Goal: Communication & Community: Answer question/provide support

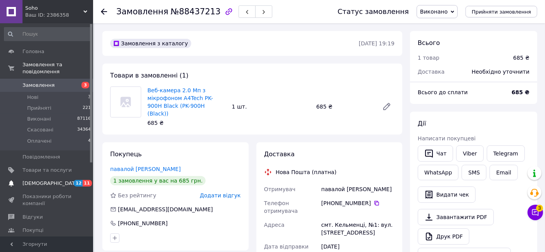
click at [53, 180] on span "[DEMOGRAPHIC_DATA]" at bounding box center [47, 183] width 49 height 7
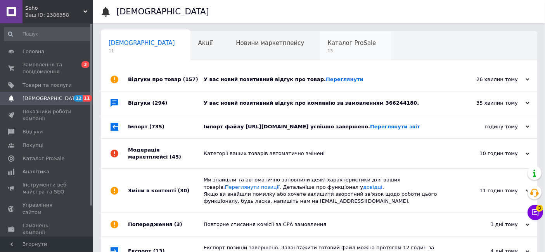
click at [327, 54] on span "13" at bounding box center [351, 51] width 49 height 6
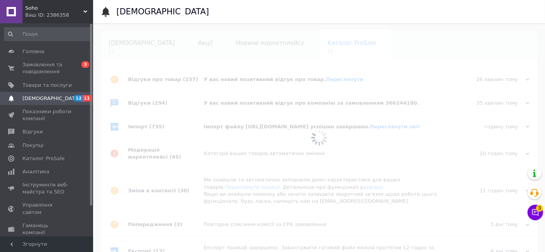
click at [128, 45] on span "[DEMOGRAPHIC_DATA]" at bounding box center [142, 43] width 66 height 7
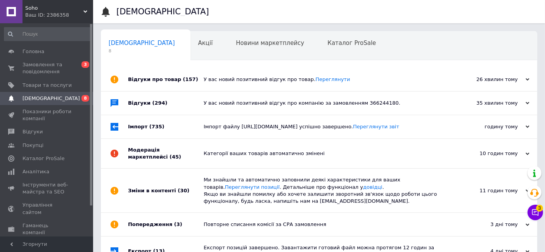
click at [221, 78] on div "У вас новий позитивний відгук про товар. [GEOGRAPHIC_DATA]" at bounding box center [328, 79] width 248 height 7
click at [221, 98] on div "У вас новий позитивний відгук про компанію за замовленням 366244180." at bounding box center [328, 103] width 248 height 23
click at [218, 121] on div "Імпорт файлу https://feed.mm.cv.ua/feeds/prom_soho_yml_4.xml успішно завершено.…" at bounding box center [328, 126] width 248 height 23
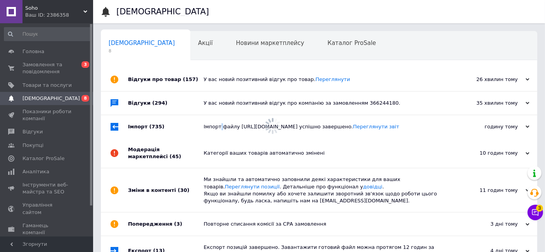
click at [218, 121] on div "Імпорт файлу https://feed.mm.cv.ua/feeds/prom_soho_yml_4.xml успішно завершено.…" at bounding box center [328, 126] width 248 height 23
click at [209, 156] on div "Категорії ваших товарів автоматично змінені" at bounding box center [328, 153] width 248 height 7
click at [202, 181] on div "Зміни в контенті (30)" at bounding box center [166, 191] width 76 height 44
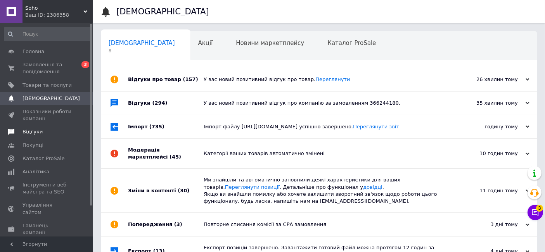
click at [47, 133] on span "Відгуки" at bounding box center [47, 131] width 49 height 7
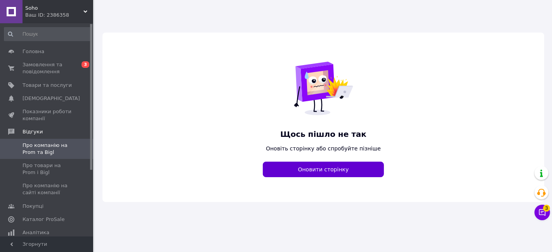
click at [318, 165] on button "Оновити сторінку" at bounding box center [323, 170] width 121 height 16
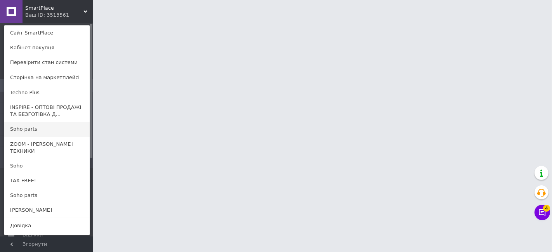
click at [33, 130] on link "Soho parts" at bounding box center [46, 129] width 85 height 15
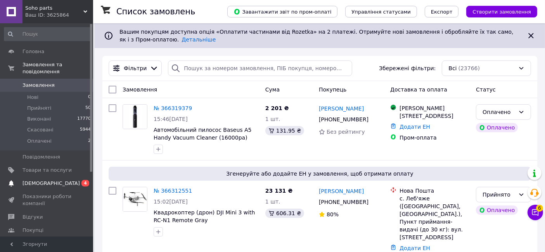
click at [45, 180] on span "[DEMOGRAPHIC_DATA]" at bounding box center [51, 183] width 57 height 7
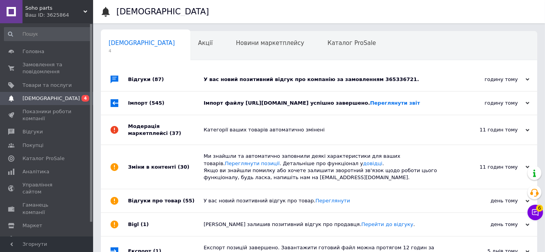
click at [210, 80] on div "У вас новий позитивний відгук про компанію за замовленням 365336721." at bounding box center [328, 79] width 248 height 7
click at [176, 104] on div "Імпорт (545)" at bounding box center [166, 103] width 76 height 23
click at [179, 133] on div "Модерація маркетплейсі (37)" at bounding box center [166, 129] width 76 height 29
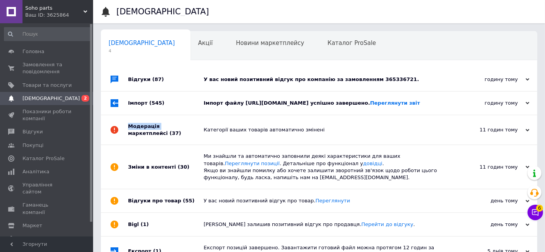
click at [179, 133] on div "Модерація маркетплейсі (37)" at bounding box center [166, 129] width 76 height 29
click at [34, 131] on span "Відгуки" at bounding box center [33, 131] width 20 height 7
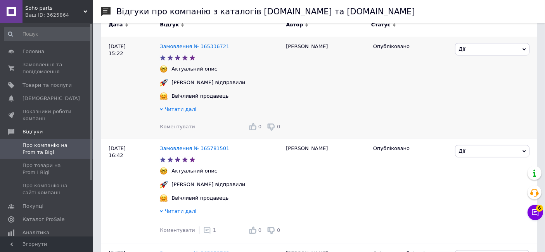
scroll to position [129, 0]
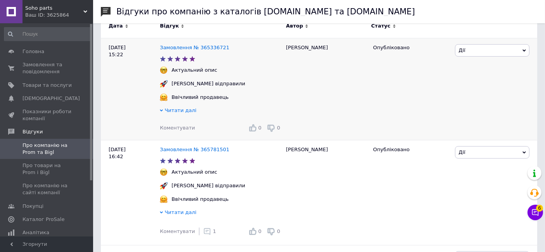
click at [180, 126] on span "Коментувати" at bounding box center [177, 128] width 35 height 6
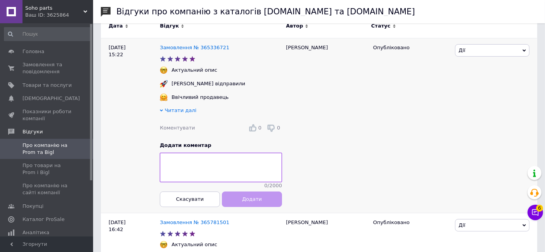
click at [295, 42] on div "Дмитрий" at bounding box center [325, 125] width 87 height 175
copy div "Дмитрий"
click at [229, 166] on textarea at bounding box center [221, 167] width 122 height 29
paste textarea "Дмитрий"
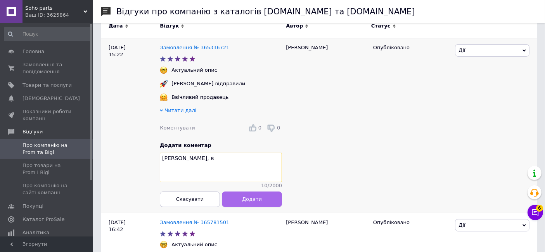
paste textarea "дячна, що обрали наш інтернет-магазин і знайшли час залишити відгук!"
type textarea "Дмитрий, вдячна, що обрали наш інтернет-магазин і знайшли час залишити відгук!"
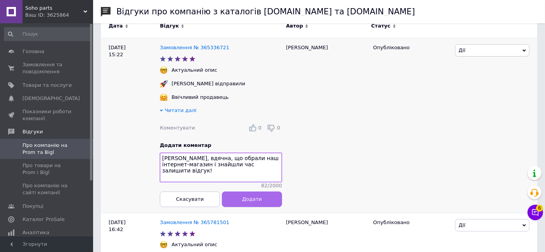
click at [233, 202] on button "Додати" at bounding box center [252, 200] width 60 height 16
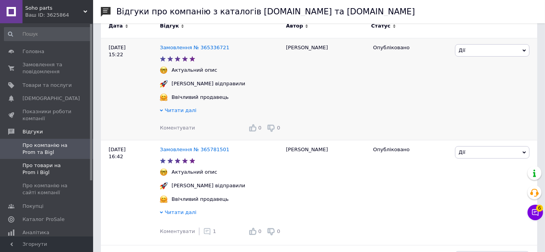
drag, startPoint x: 38, startPoint y: 172, endPoint x: 40, endPoint y: 177, distance: 4.9
click at [38, 172] on span "Про товари на Prom і Bigl" at bounding box center [47, 169] width 49 height 14
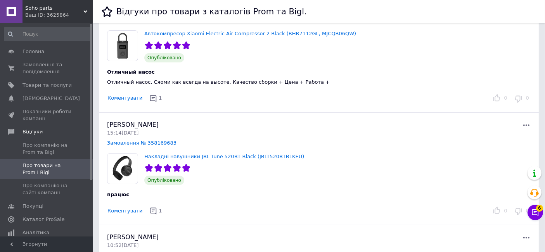
scroll to position [43, 0]
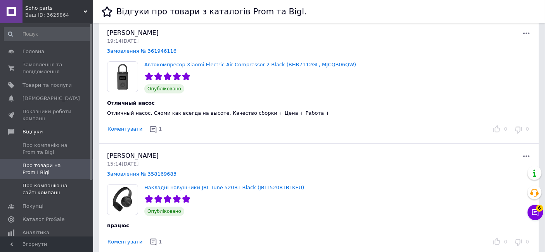
click at [58, 185] on span "Про компанію на сайті компанії" at bounding box center [47, 189] width 49 height 14
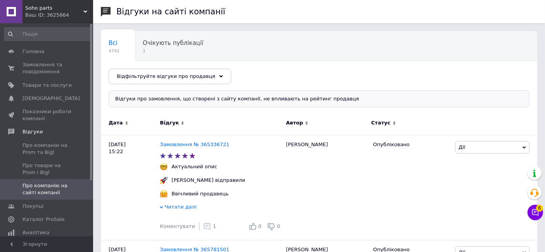
scroll to position [86, 0]
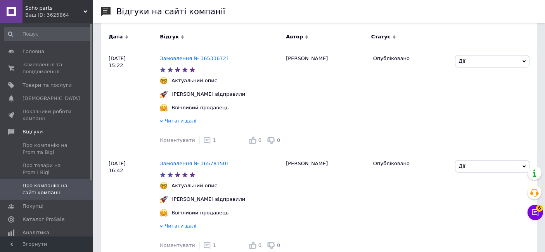
click at [52, 10] on span "Soho parts" at bounding box center [54, 8] width 58 height 7
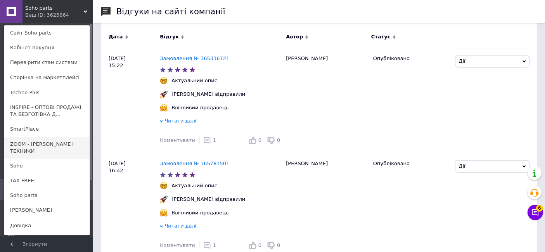
click at [61, 148] on link "ZOOM - [PERSON_NAME] ТЕХНИКИ" at bounding box center [46, 148] width 85 height 22
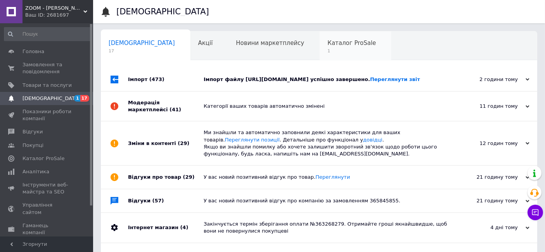
click at [320, 52] on div "Каталог ProSale 1" at bounding box center [356, 45] width 72 height 29
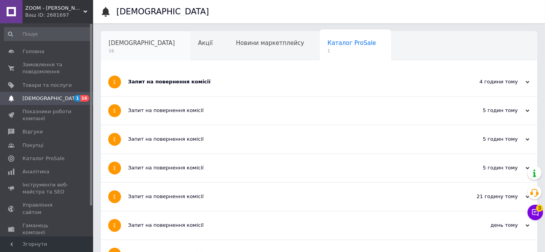
click at [123, 52] on span "16" at bounding box center [142, 51] width 66 height 6
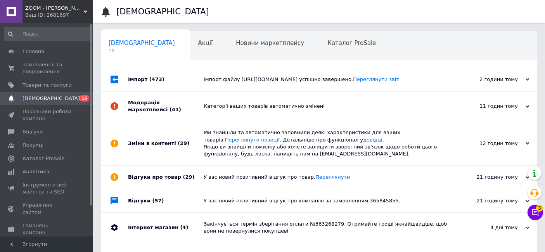
click at [187, 82] on div "Імпорт (473)" at bounding box center [166, 79] width 76 height 23
click at [185, 105] on div "Модерація маркетплейсі (41)" at bounding box center [166, 106] width 76 height 29
click at [189, 133] on div "Зміни в контенті (29)" at bounding box center [166, 143] width 76 height 44
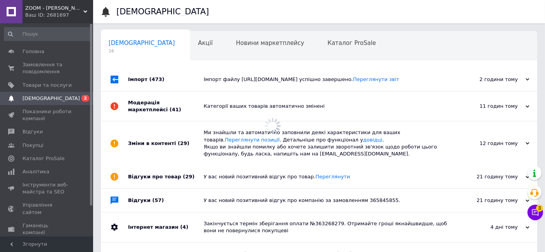
click at [189, 133] on div "Зміни в контенті (29)" at bounding box center [166, 143] width 76 height 44
click at [196, 176] on div "Відгуки про товар (29)" at bounding box center [166, 177] width 76 height 23
click at [196, 175] on div "Відгуки про товар (29)" at bounding box center [166, 177] width 76 height 23
click at [196, 203] on div "Відгуки (57)" at bounding box center [166, 200] width 76 height 23
click at [196, 202] on div "Відгуки (57)" at bounding box center [166, 200] width 76 height 23
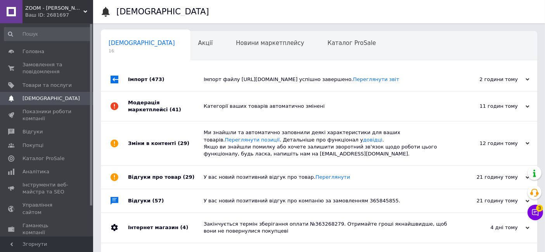
click at [180, 225] on span "(4)" at bounding box center [184, 228] width 8 height 6
click at [40, 133] on span "Відгуки" at bounding box center [47, 131] width 49 height 7
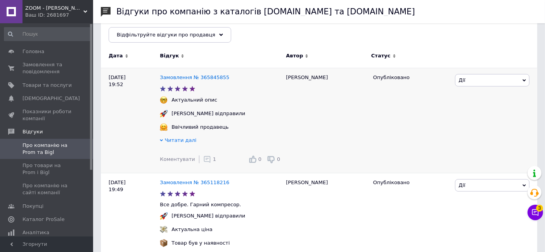
scroll to position [86, 0]
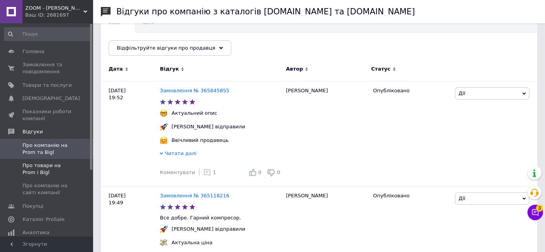
click at [48, 169] on span "Про товари на Prom і Bigl" at bounding box center [47, 169] width 49 height 14
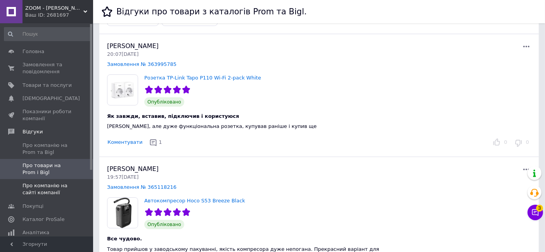
scroll to position [43, 0]
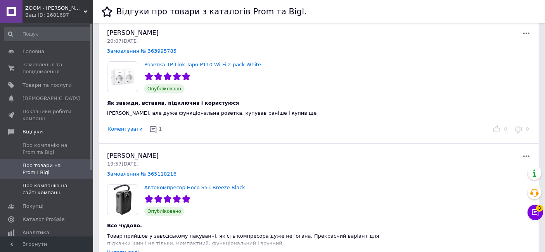
click at [57, 195] on span "Про компанію на сайті компанії" at bounding box center [47, 189] width 49 height 14
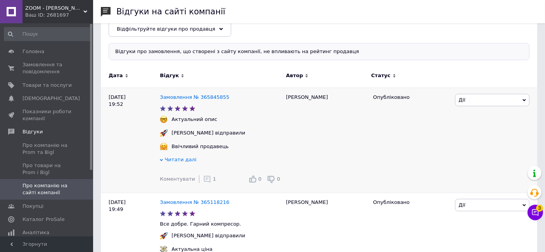
scroll to position [129, 0]
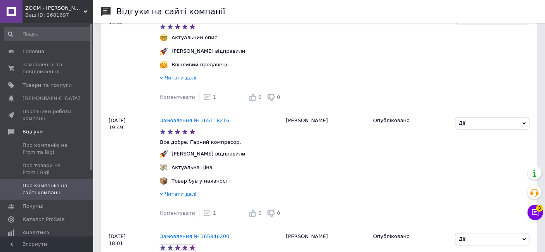
click at [56, 20] on div "ZOOM - МАРКЕТ ЦИФРОВОЇ ТЕХНІКИ Ваш ID: 2681697" at bounding box center [58, 11] width 71 height 23
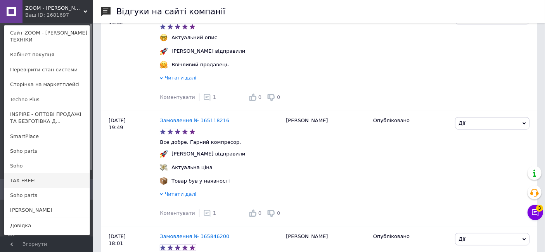
click at [29, 182] on link "TAX FREE!" at bounding box center [46, 180] width 85 height 15
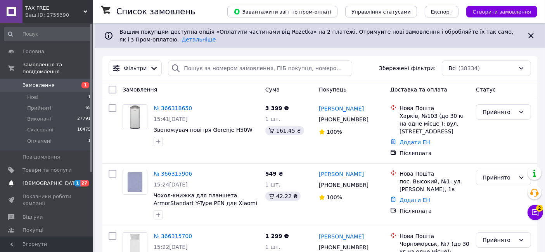
click at [73, 180] on span "1 27" at bounding box center [82, 183] width 21 height 7
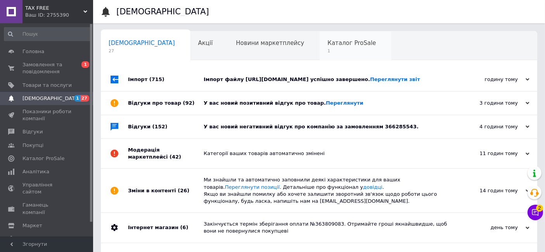
click at [327, 48] on span "1" at bounding box center [351, 51] width 49 height 6
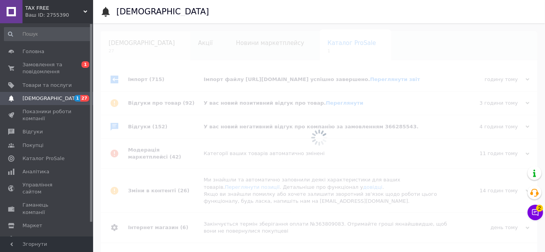
click at [115, 50] on span "27" at bounding box center [142, 51] width 66 height 6
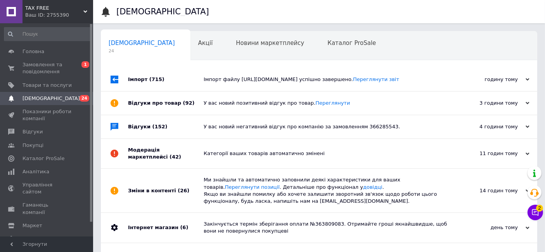
click at [204, 81] on div "Імпорт файлу https://feed.mm.cv.ua/feeds/prom_taxfree_4.xml успішно завершено. …" at bounding box center [328, 79] width 248 height 7
click at [206, 101] on div "У вас новий позитивний відгук про товар. Переглянути" at bounding box center [328, 103] width 248 height 7
click at [205, 121] on div "У вас новий негативний відгук про компанію за замовленням 366285543." at bounding box center [328, 126] width 248 height 23
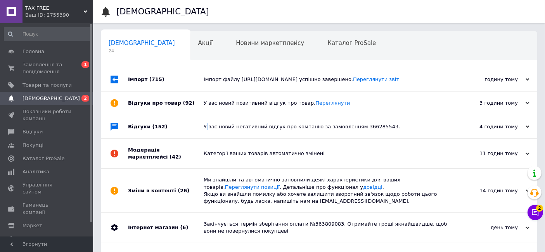
click at [205, 121] on div "У вас новий негативний відгук про компанію за замовленням 366285543." at bounding box center [328, 126] width 248 height 23
click at [201, 152] on div "Модерація маркетплейсі (42)" at bounding box center [166, 153] width 76 height 29
click at [188, 180] on div "Зміни в контенті (26)" at bounding box center [166, 191] width 76 height 44
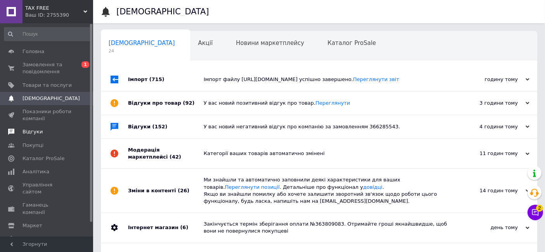
click at [47, 132] on span "Відгуки" at bounding box center [47, 131] width 49 height 7
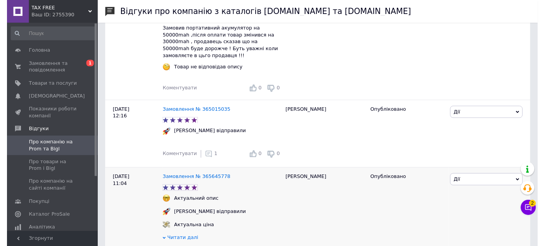
scroll to position [129, 0]
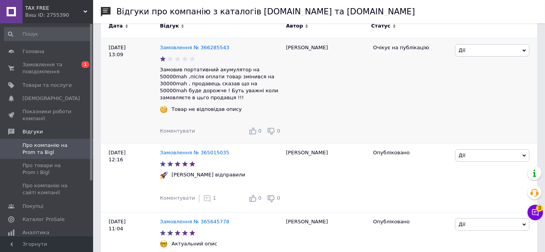
click at [168, 128] on span "Коментувати" at bounding box center [177, 131] width 35 height 6
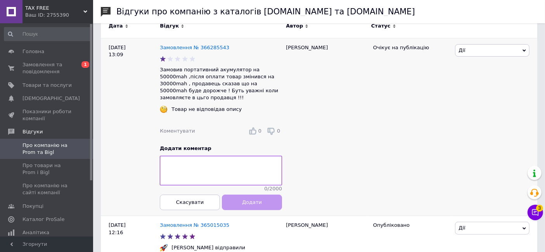
click at [294, 44] on div "Николай" at bounding box center [325, 127] width 87 height 178
drag, startPoint x: 294, startPoint y: 44, endPoint x: 243, endPoint y: 150, distance: 117.8
click at [294, 45] on div "Николай" at bounding box center [325, 127] width 87 height 178
copy div "Николай"
click at [231, 185] on div "0 / 2000" at bounding box center [221, 188] width 122 height 7
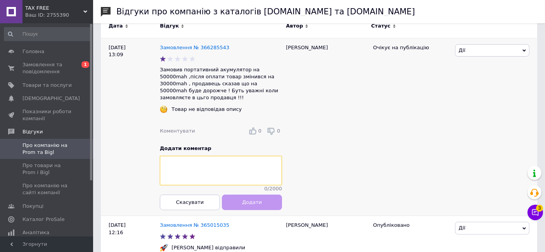
click at [188, 170] on textarea at bounding box center [221, 170] width 122 height 29
paste textarea "Николай"
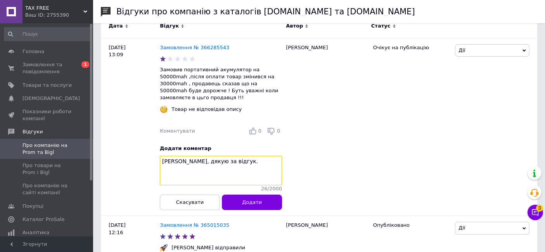
paste textarea "Перепрошую за завдані незручності."
paste textarea "Незабаром зв'яжемося з вами для вирішення ситуації."
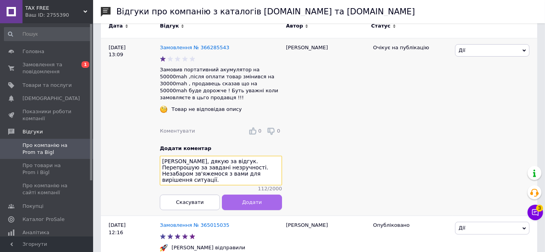
type textarea "Николай, дякую за відгук. Перепрошую за завдані незручності. Незабаром зв'яжемо…"
click at [246, 194] on button "Додати" at bounding box center [252, 202] width 60 height 16
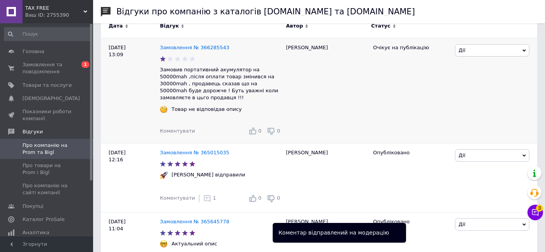
click at [172, 72] on p "Замовив портативний акумулятор на 50000mah ,після оплати товар змінився на 3000…" at bounding box center [221, 83] width 122 height 35
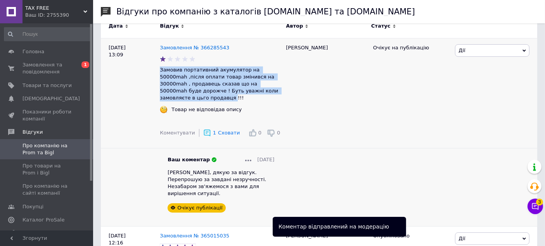
drag, startPoint x: 172, startPoint y: 72, endPoint x: 265, endPoint y: 89, distance: 94.3
click at [265, 89] on p "Замовив портативний акумулятор на 50000mah ,після оплати товар змінився на 3000…" at bounding box center [221, 83] width 122 height 35
copy p "Замовив портативний акумулятор на 50000mah ,після оплати товар змінився на 3000…"
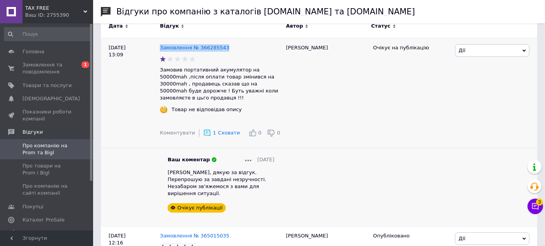
drag, startPoint x: 225, startPoint y: 48, endPoint x: 158, endPoint y: 48, distance: 66.4
click at [158, 48] on div "Замовлення № 366285543" at bounding box center [220, 48] width 125 height 10
copy link "Замовлення № 366285543"
click at [185, 106] on div "Товар не відповідав опису" at bounding box center [207, 109] width 74 height 7
drag, startPoint x: 185, startPoint y: 104, endPoint x: 209, endPoint y: 103, distance: 24.1
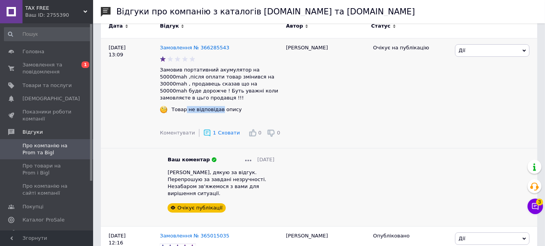
click at [214, 106] on div "Товар не відповідав опису" at bounding box center [207, 109] width 74 height 7
click at [182, 106] on div "Товар не відповідав опису" at bounding box center [207, 109] width 74 height 7
drag, startPoint x: 182, startPoint y: 103, endPoint x: 222, endPoint y: 103, distance: 40.4
click at [222, 106] on div "Товар не відповідав опису" at bounding box center [207, 109] width 74 height 7
copy div "Товар не відповідав опису"
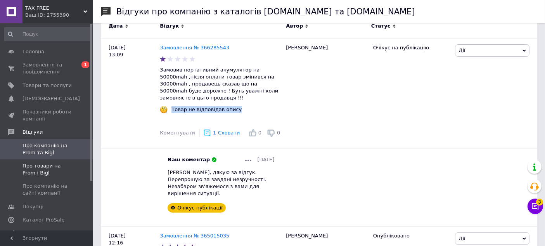
click at [50, 169] on span "Про товари на Prom і Bigl" at bounding box center [47, 169] width 49 height 14
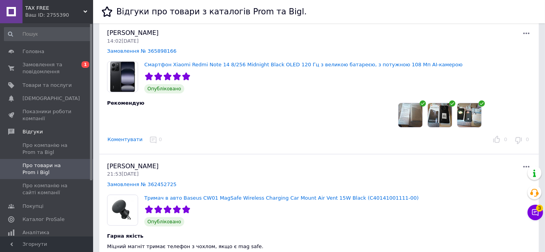
click at [123, 141] on button "Коментувати" at bounding box center [125, 140] width 36 height 8
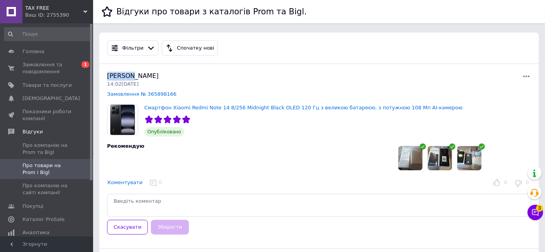
drag, startPoint x: 97, startPoint y: 76, endPoint x: 133, endPoint y: 76, distance: 35.7
copy span "[PERSON_NAME]"
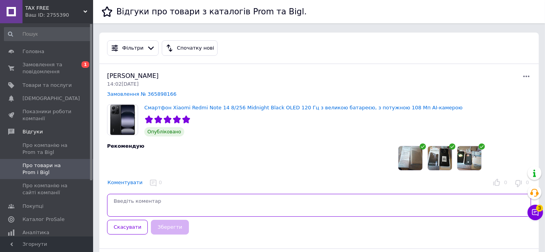
click at [137, 209] on textarea at bounding box center [319, 205] width 424 height 23
paste textarea "[PERSON_NAME]"
paste textarea "дячна, що обрали наш інтернет-магазин і знайшли час залишити відгук!"
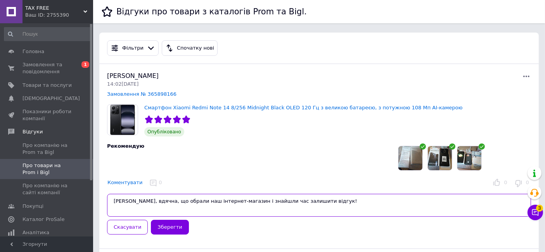
type textarea "Михайло, вдячна, що обрали наш інтернет-магазин і знайшли час залишити відгук!"
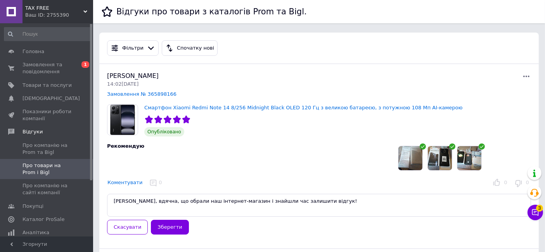
click at [158, 226] on button "Зберегти" at bounding box center [170, 227] width 38 height 15
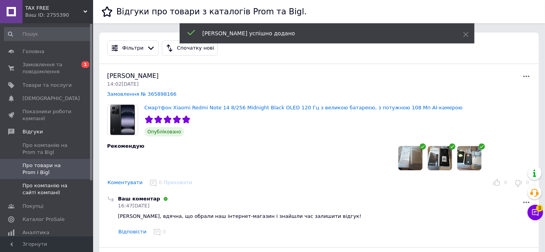
click at [67, 191] on span "Про компанію на сайті компанії" at bounding box center [47, 189] width 49 height 14
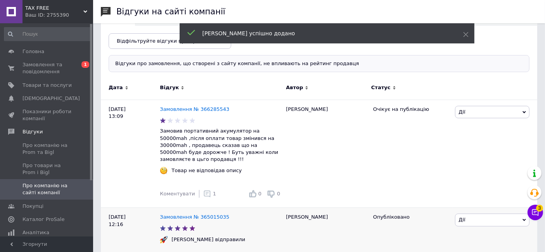
scroll to position [129, 0]
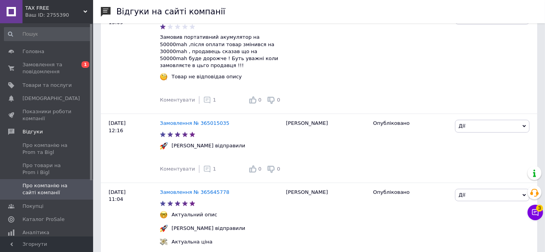
click at [60, 13] on div "Ваш ID: 2755390" at bounding box center [59, 15] width 68 height 7
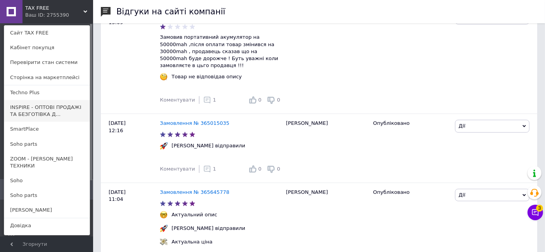
click at [30, 109] on link "INSPIRE - ОПТОВІ ПРОДАЖІ ТА БЕЗГОТІВКА Д..." at bounding box center [46, 111] width 85 height 22
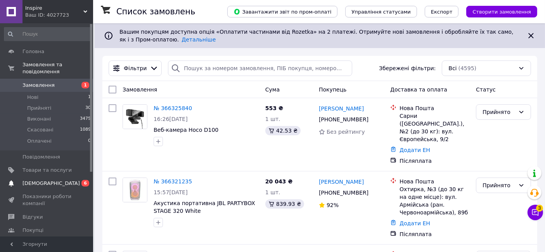
click at [64, 180] on span "[DEMOGRAPHIC_DATA]" at bounding box center [47, 183] width 49 height 7
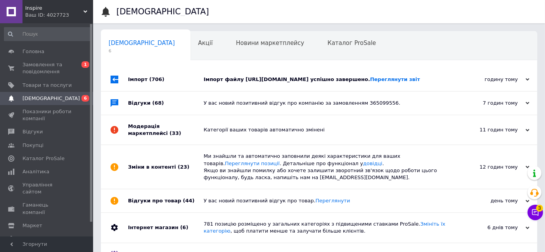
click at [201, 77] on div "Імпорт (706)" at bounding box center [166, 79] width 76 height 23
click at [194, 95] on div "Відгуки (68)" at bounding box center [166, 103] width 76 height 23
click at [194, 130] on div "Модерація маркетплейсі (33)" at bounding box center [166, 129] width 76 height 29
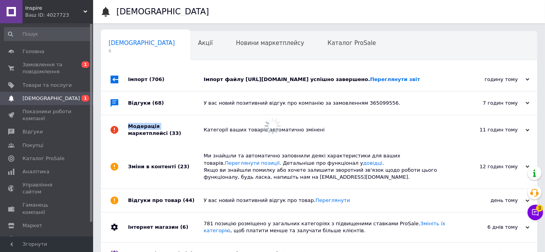
click at [194, 130] on div "Модерація маркетплейсі (33)" at bounding box center [166, 129] width 76 height 29
click at [189, 158] on div "Зміни в контенті (23)" at bounding box center [166, 167] width 76 height 44
click at [42, 131] on span "Відгуки" at bounding box center [47, 131] width 49 height 7
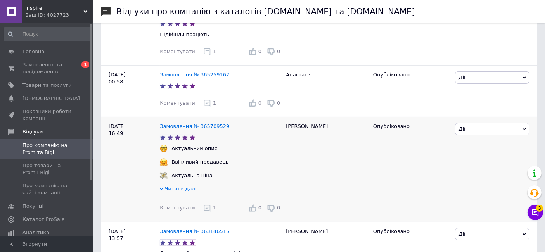
scroll to position [172, 0]
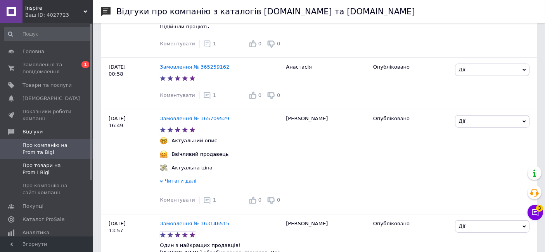
click at [51, 171] on span "Про товари на Prom і Bigl" at bounding box center [47, 169] width 49 height 14
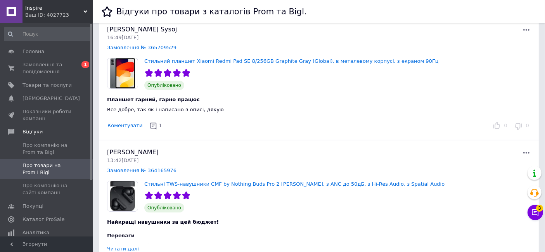
scroll to position [129, 0]
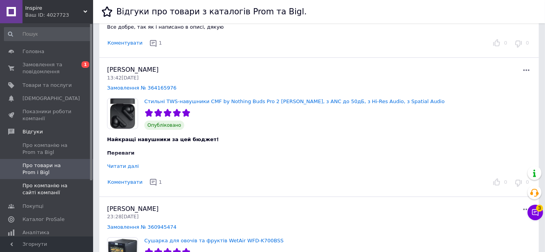
click at [55, 185] on span "Про компанію на сайті компанії" at bounding box center [47, 189] width 49 height 14
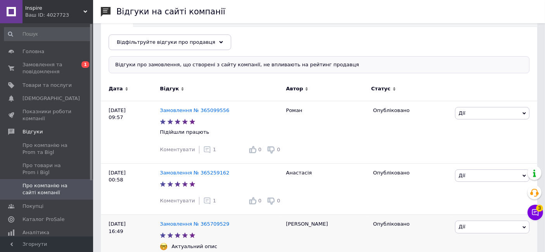
scroll to position [172, 0]
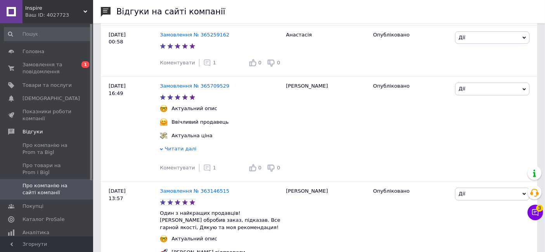
click at [66, 16] on div "Ваш ID: 4027723" at bounding box center [59, 15] width 68 height 7
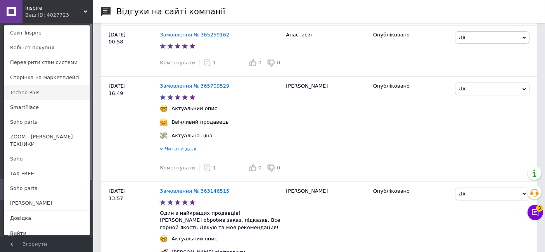
click at [44, 95] on link "Techno Plus" at bounding box center [46, 92] width 85 height 15
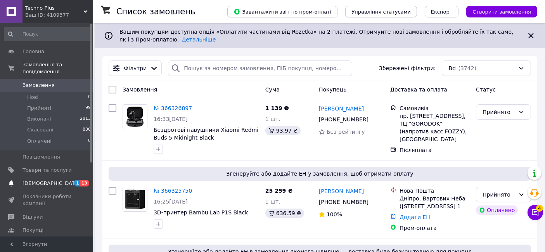
click at [69, 180] on span "[DEMOGRAPHIC_DATA]" at bounding box center [47, 183] width 49 height 7
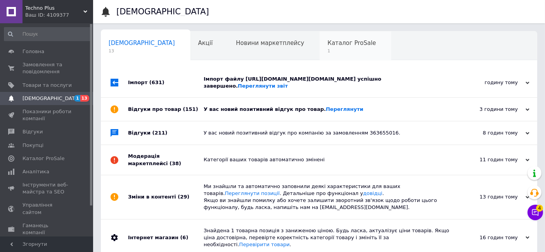
click at [320, 47] on div "Каталог ProSale 1" at bounding box center [356, 45] width 72 height 29
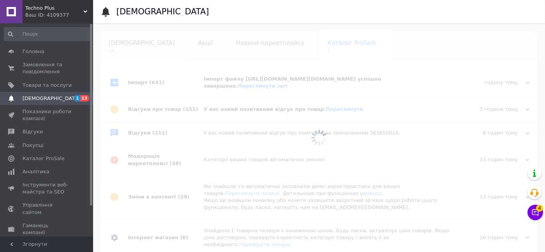
click at [117, 48] on span "13" at bounding box center [142, 51] width 66 height 6
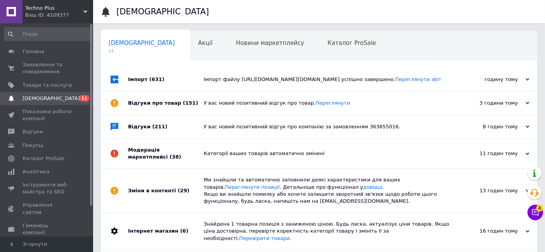
click at [241, 80] on div "Імпорт файлу https://feed.mm.cv.ua/feeds/prom_techno-plus.net.ua_4.xml успішно …" at bounding box center [328, 79] width 248 height 7
click at [230, 107] on div "У вас новий позитивний відгук про товар. Переглянути" at bounding box center [328, 103] width 248 height 7
click at [227, 130] on div "У вас новий позитивний відгук про компанію за замовленням 363655016." at bounding box center [328, 126] width 248 height 7
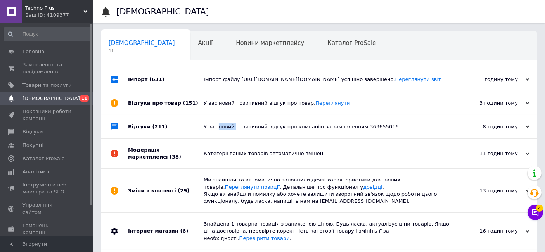
click at [227, 130] on div "У вас новий позитивний відгук про компанію за замовленням 363655016." at bounding box center [328, 126] width 248 height 7
click at [214, 157] on div "Категорії ваших товарів автоматично змінені" at bounding box center [328, 153] width 248 height 7
click at [209, 187] on div "Ми знайшли та автоматично заповнили деякі характеристики для ваших товарів. Пер…" at bounding box center [328, 191] width 248 height 28
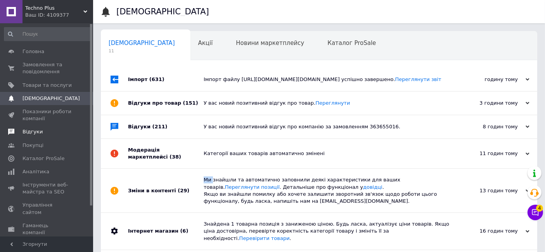
click at [54, 133] on span "Відгуки" at bounding box center [47, 131] width 49 height 7
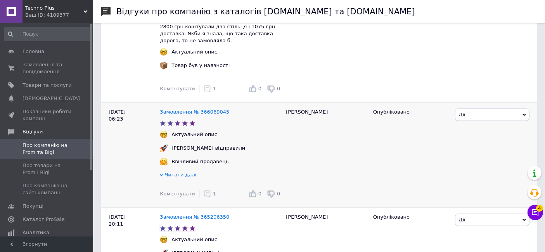
scroll to position [86, 0]
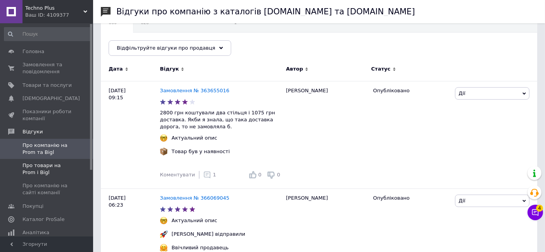
click at [57, 166] on span "Про товари на Prom і Bigl" at bounding box center [47, 169] width 49 height 14
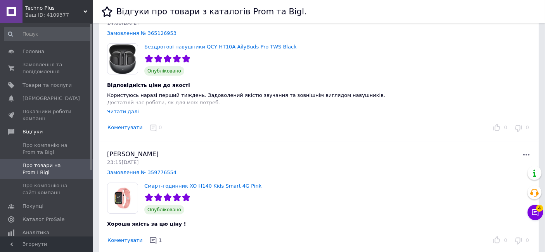
scroll to position [43, 0]
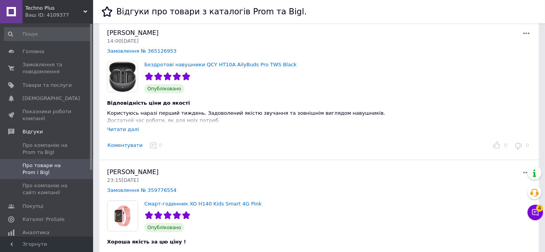
click at [122, 144] on button "Коментувати" at bounding box center [125, 146] width 36 height 8
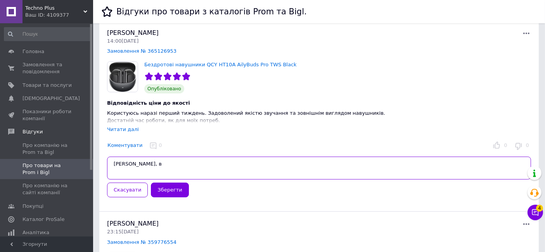
paste textarea "ітаю з вдалою покупкою!Працюємо оперативно та якісно для наших клієнтів!"
type textarea "Юрій, вітаю з вдалою покупкою!Працюємо оперативно та якісно для наших клієнтів!"
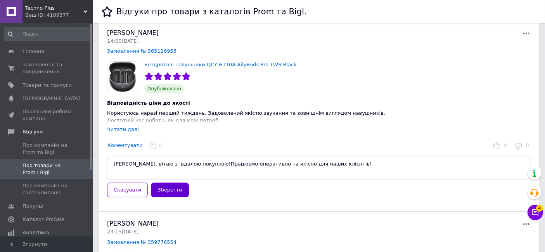
click at [166, 189] on button "Зберегти" at bounding box center [170, 190] width 38 height 15
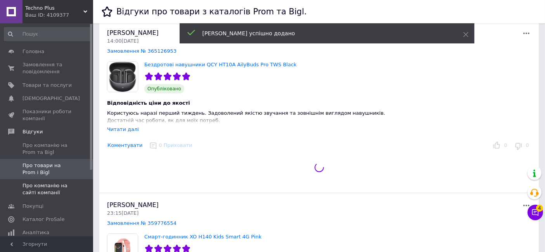
click at [36, 189] on span "Про компанію на сайті компанії" at bounding box center [47, 189] width 49 height 14
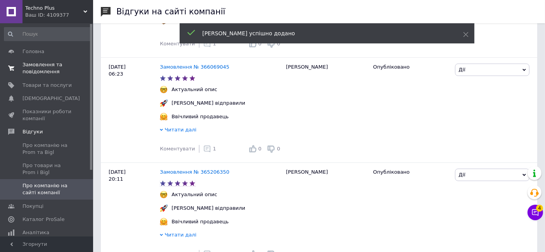
scroll to position [215, 0]
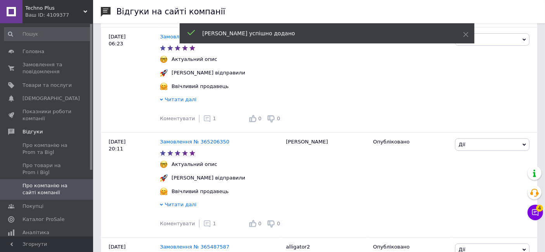
click at [58, 9] on span "Techno Plus" at bounding box center [54, 8] width 58 height 7
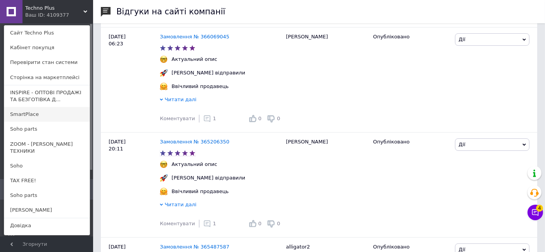
click at [32, 109] on link "SmartPlace" at bounding box center [46, 114] width 85 height 15
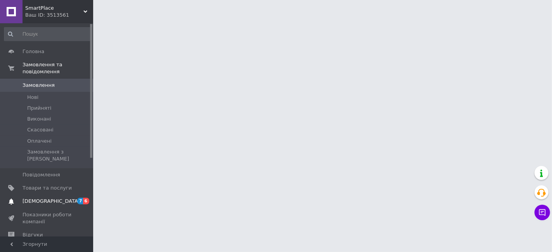
click at [55, 198] on span "[DEMOGRAPHIC_DATA]" at bounding box center [47, 201] width 49 height 7
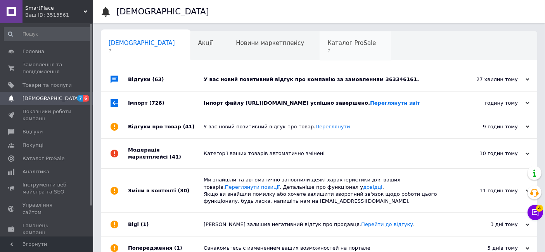
click at [327, 43] on span "Каталог ProSale" at bounding box center [351, 43] width 49 height 7
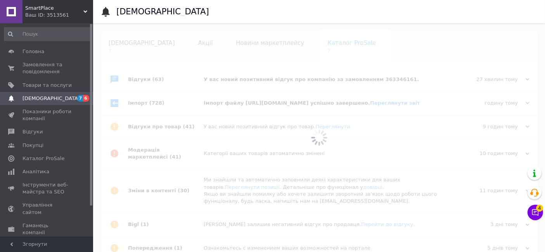
click at [132, 45] on span "[DEMOGRAPHIC_DATA]" at bounding box center [142, 43] width 66 height 7
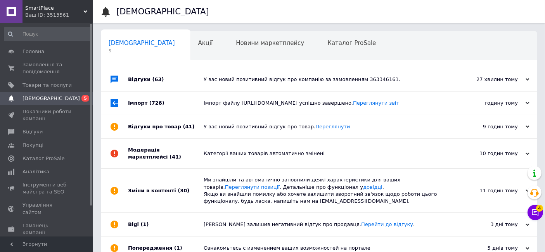
click at [236, 80] on div "У вас новий позитивний відгук про компанію за замовленням 363346161." at bounding box center [328, 79] width 248 height 7
click at [219, 103] on div "Імпорт файлу https://feed.mm.cv.ua/feeds/prom_smartplace_4.xml успішно завершен…" at bounding box center [328, 103] width 248 height 7
click at [213, 122] on div "У вас новий позитивний відгук про товар. Переглянути" at bounding box center [328, 126] width 248 height 23
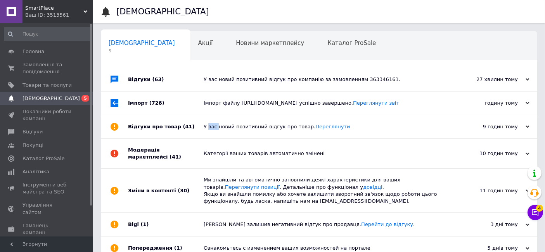
click at [213, 122] on div "У вас новий позитивний відгук про товар. Переглянути" at bounding box center [328, 126] width 248 height 23
click at [211, 153] on div "Категорії ваших товарів автоматично змінені" at bounding box center [328, 153] width 248 height 7
drag, startPoint x: 211, startPoint y: 153, endPoint x: 209, endPoint y: 163, distance: 10.4
click at [211, 154] on div "Категорії ваших товарів автоматично змінені" at bounding box center [328, 153] width 248 height 7
click at [199, 189] on div "Зміни в контенті (30)" at bounding box center [166, 191] width 76 height 44
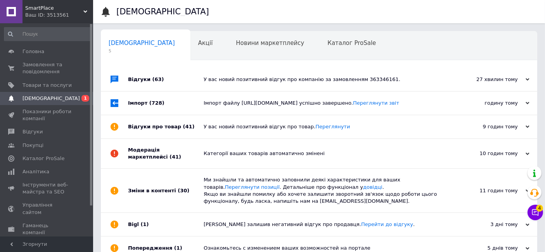
click at [199, 189] on div "Зміни в контенті (30)" at bounding box center [166, 191] width 76 height 44
click at [32, 130] on span "Відгуки" at bounding box center [33, 131] width 20 height 7
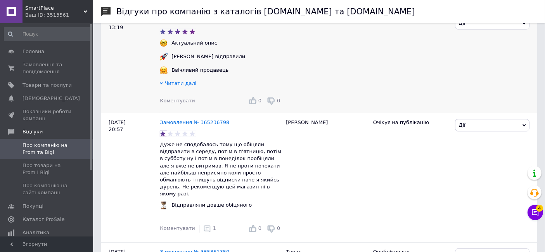
click at [173, 101] on span "Коментувати" at bounding box center [177, 101] width 35 height 6
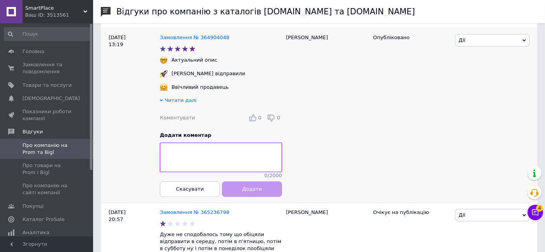
scroll to position [215, 0]
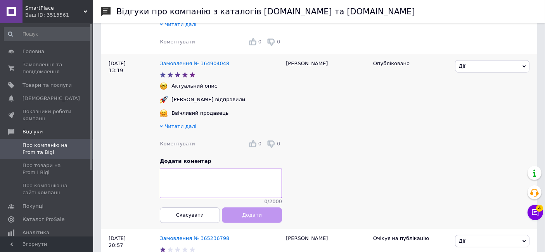
click at [288, 58] on div "[PERSON_NAME]" at bounding box center [325, 141] width 87 height 175
drag, startPoint x: 288, startPoint y: 58, endPoint x: 259, endPoint y: 123, distance: 70.7
click at [288, 59] on div "[PERSON_NAME]" at bounding box center [325, 141] width 87 height 175
copy div "[PERSON_NAME]"
paste textarea "[PERSON_NAME]"
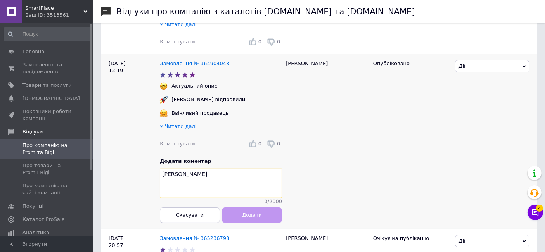
click at [225, 188] on textarea "[PERSON_NAME]" at bounding box center [221, 183] width 122 height 29
paste textarea "ітаю з вдалою покупкою!Працюємо оперативно та якісно для наших клієнтів!"
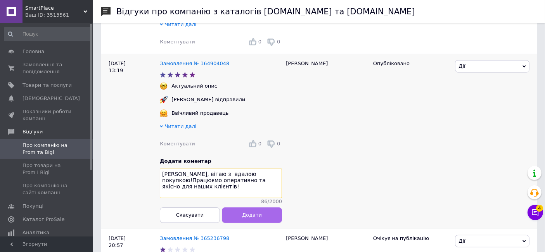
type textarea "Михайло, вітаю з вдалою покупкою!Працюємо оперативно та якісно для наших клієнт…"
click at [230, 221] on button "Додати" at bounding box center [252, 216] width 60 height 16
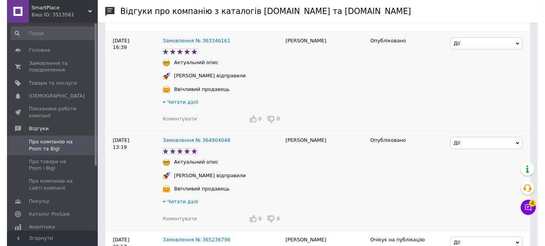
scroll to position [129, 0]
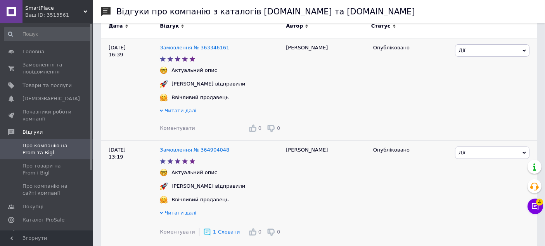
click at [172, 126] on span "Коментувати" at bounding box center [177, 128] width 35 height 6
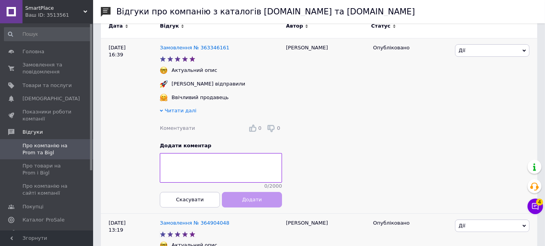
click at [293, 43] on div "Богдан" at bounding box center [325, 125] width 87 height 175
drag, startPoint x: 293, startPoint y: 43, endPoint x: 247, endPoint y: 128, distance: 96.7
click at [292, 43] on div "Богдан" at bounding box center [325, 125] width 87 height 175
copy div "Богдан"
click at [229, 175] on textarea at bounding box center [221, 167] width 122 height 29
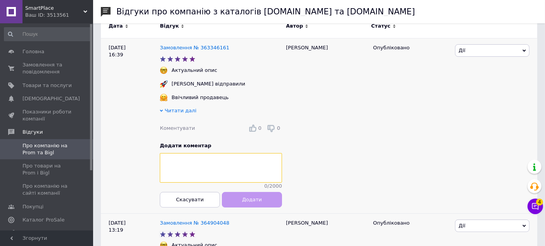
paste textarea "Богдан"
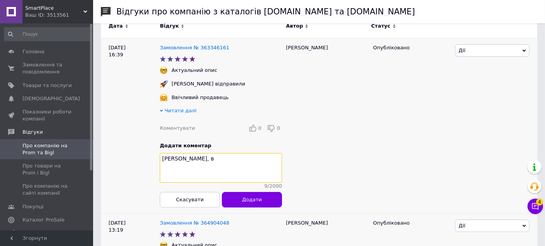
paste textarea "дячна, що обрали наш інтернет-магазин і знайшли час залишити відгук!"
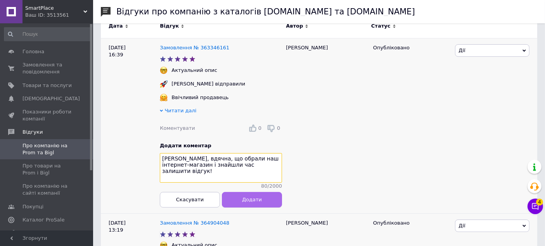
type textarea "Богдан, вдячна, що обрали наш інтернет-магазин і знайшли час залишити відгук!"
click at [236, 201] on button "Додати" at bounding box center [252, 200] width 60 height 16
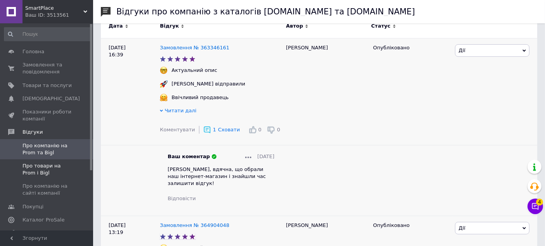
click at [54, 168] on span "Про товари на Prom і Bigl" at bounding box center [47, 169] width 49 height 14
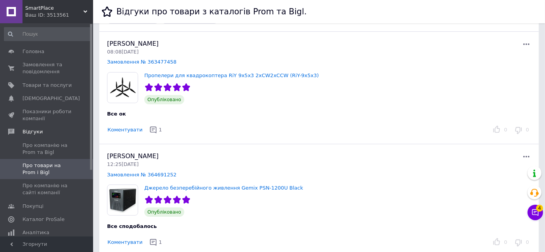
scroll to position [86, 0]
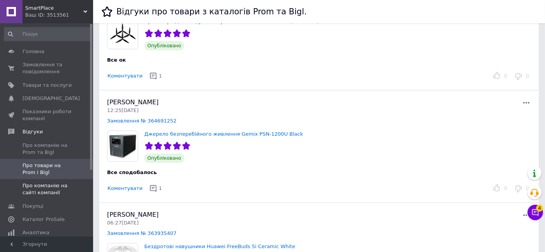
click at [68, 188] on span "Про компанію на сайті компанії" at bounding box center [47, 189] width 49 height 14
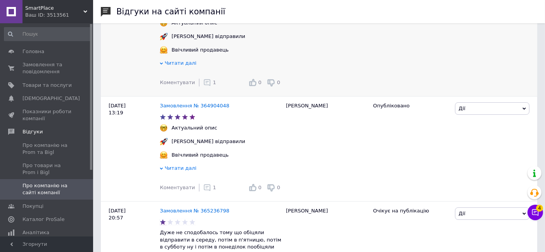
scroll to position [172, 0]
